Goal: Task Accomplishment & Management: Manage account settings

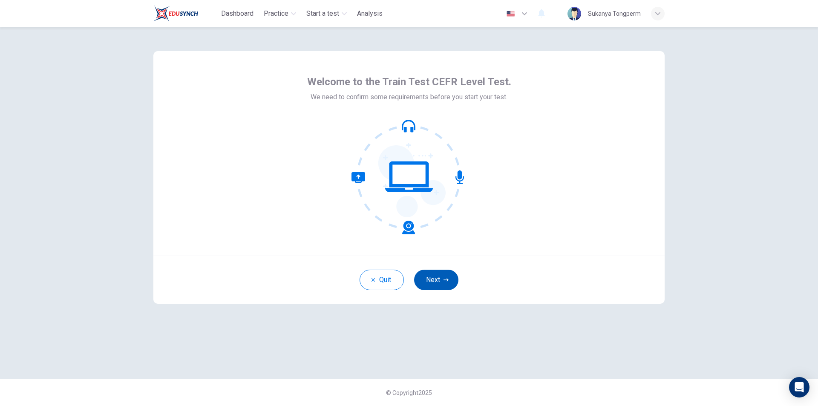
click at [433, 285] on button "Next" at bounding box center [436, 280] width 44 height 20
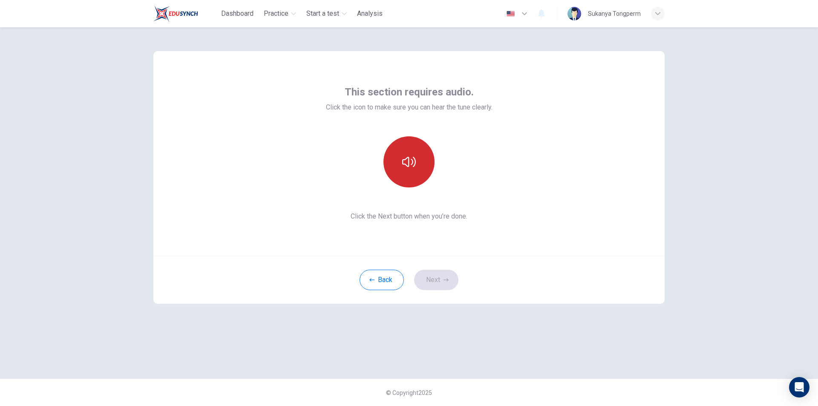
click at [402, 162] on icon "button" at bounding box center [409, 162] width 14 height 10
click at [443, 275] on button "Next" at bounding box center [436, 280] width 44 height 20
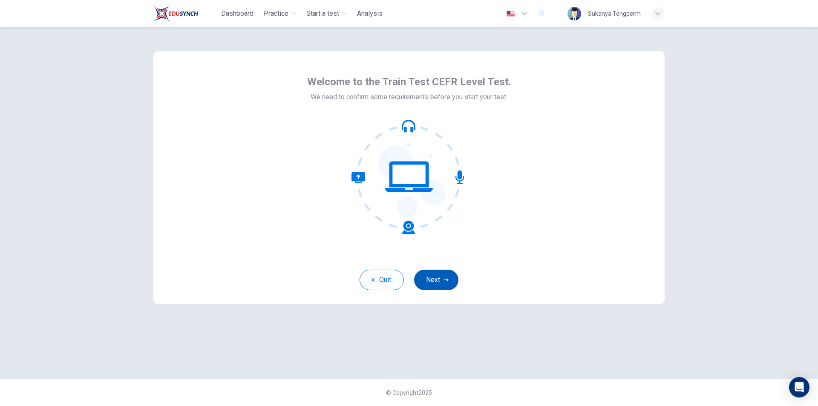
click at [434, 280] on button "Next" at bounding box center [436, 280] width 44 height 20
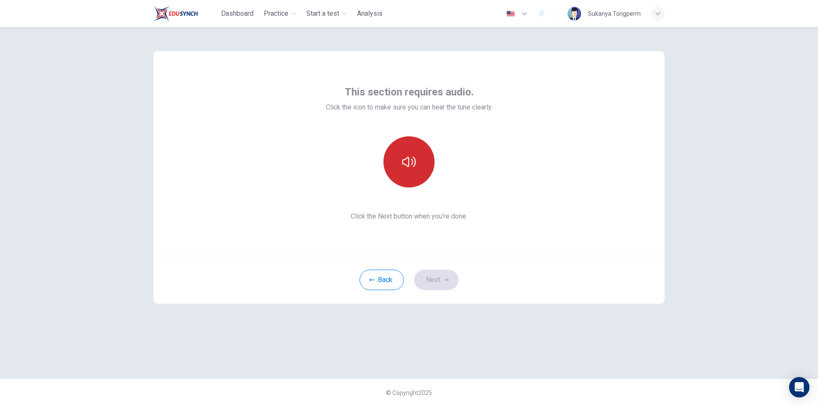
click at [397, 173] on button "button" at bounding box center [408, 161] width 51 height 51
click at [432, 273] on button "Next" at bounding box center [436, 280] width 44 height 20
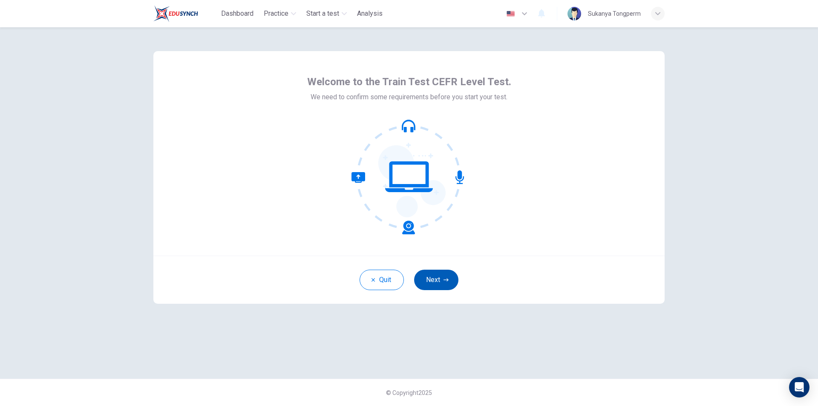
click at [430, 274] on button "Next" at bounding box center [436, 280] width 44 height 20
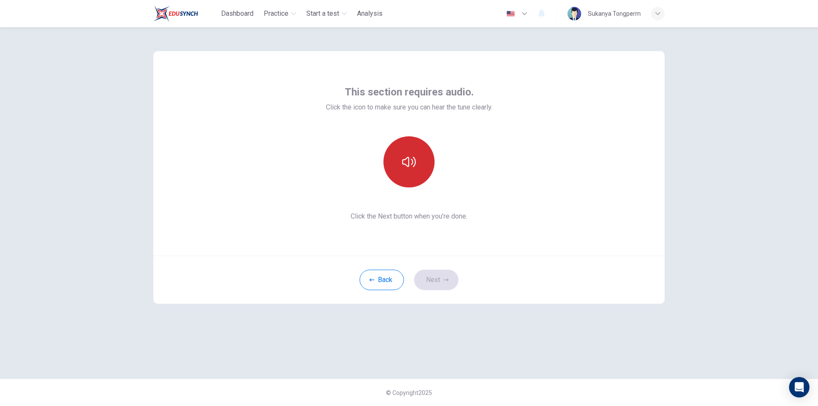
click at [415, 169] on button "button" at bounding box center [408, 161] width 51 height 51
click at [435, 278] on button "Next" at bounding box center [436, 280] width 44 height 20
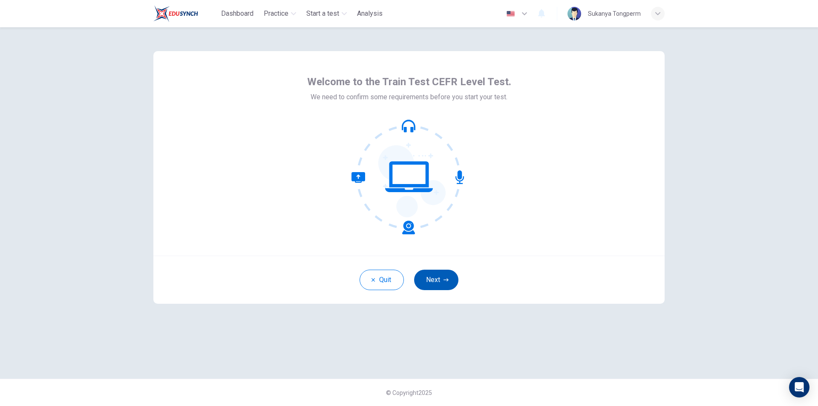
click at [442, 288] on button "Next" at bounding box center [436, 280] width 44 height 20
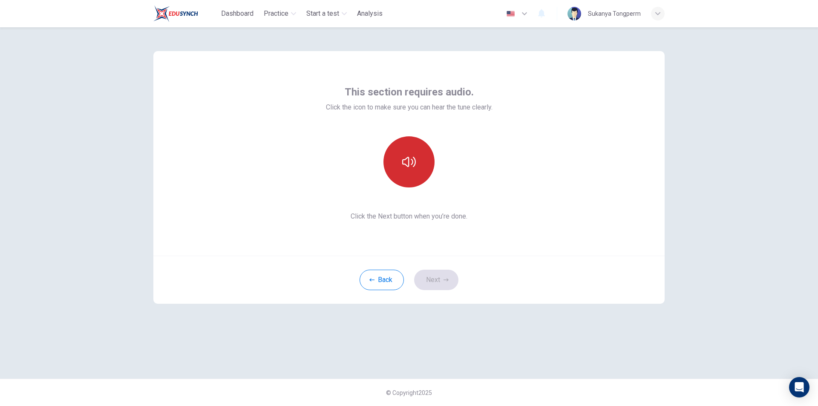
click at [408, 168] on icon "button" at bounding box center [409, 162] width 14 height 14
click at [432, 282] on button "Next" at bounding box center [436, 280] width 44 height 20
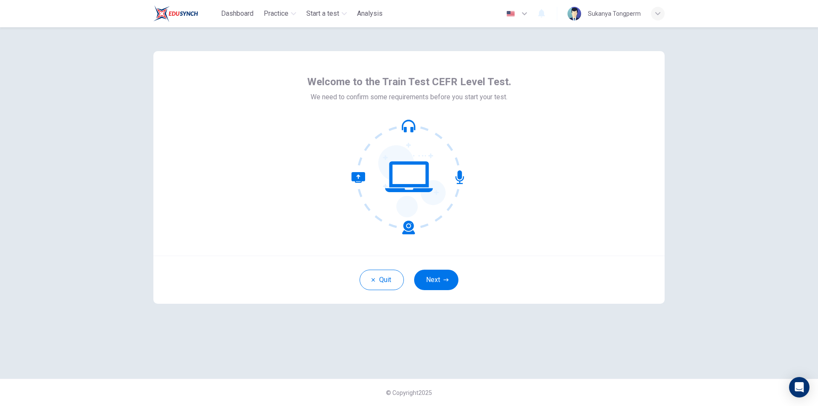
click at [655, 15] on icon "button" at bounding box center [657, 13] width 5 height 5
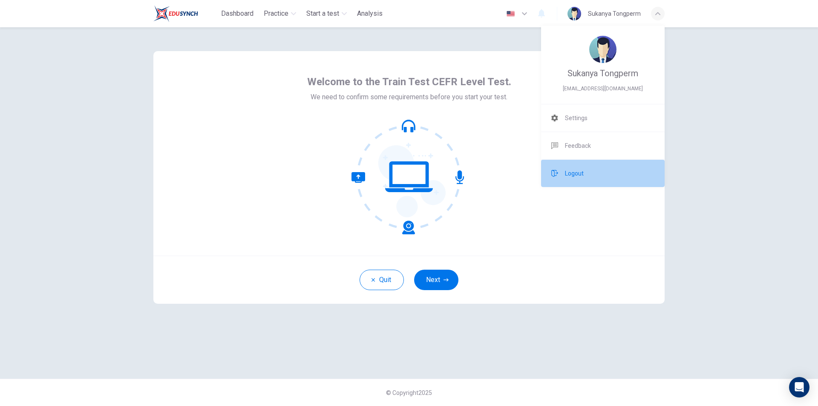
click at [572, 170] on span "Logout" at bounding box center [574, 173] width 19 height 10
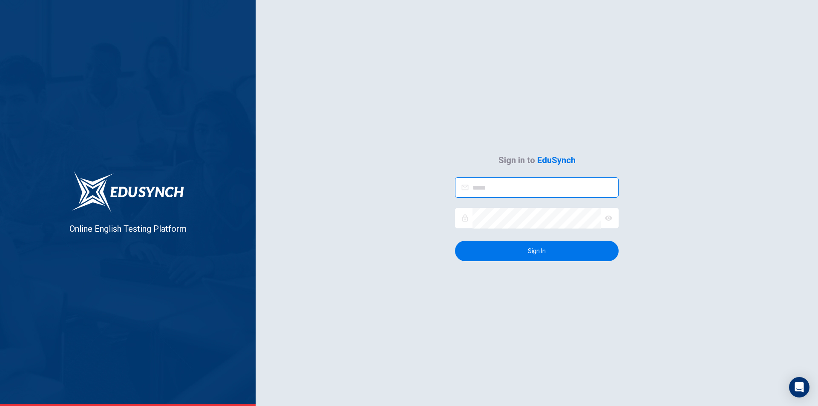
click at [573, 180] on input "email" at bounding box center [545, 187] width 146 height 21
